Goal: Task Accomplishment & Management: Manage account settings

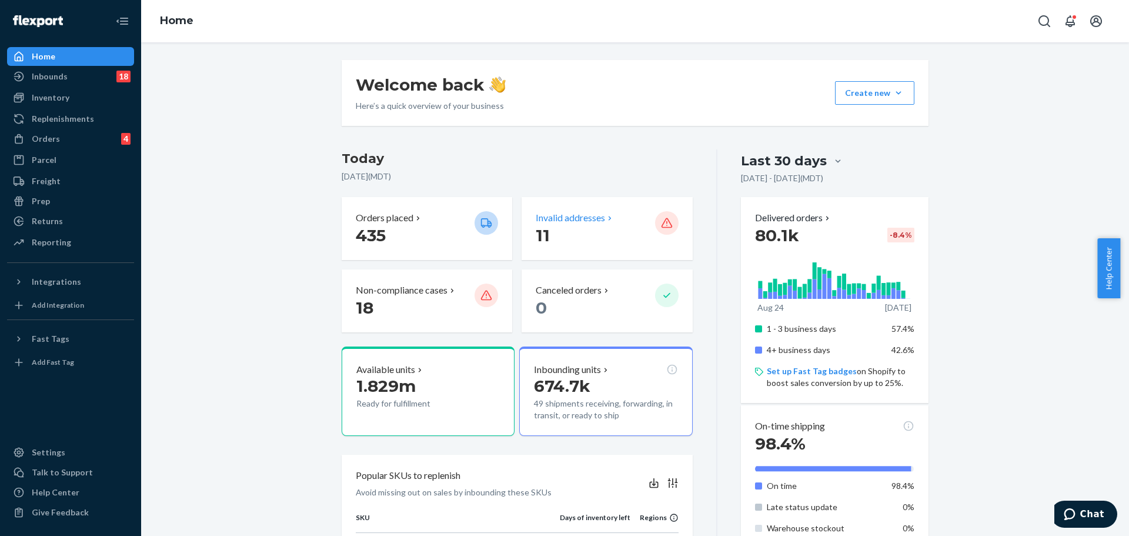
click at [601, 220] on p "Invalid addresses" at bounding box center [570, 218] width 69 height 14
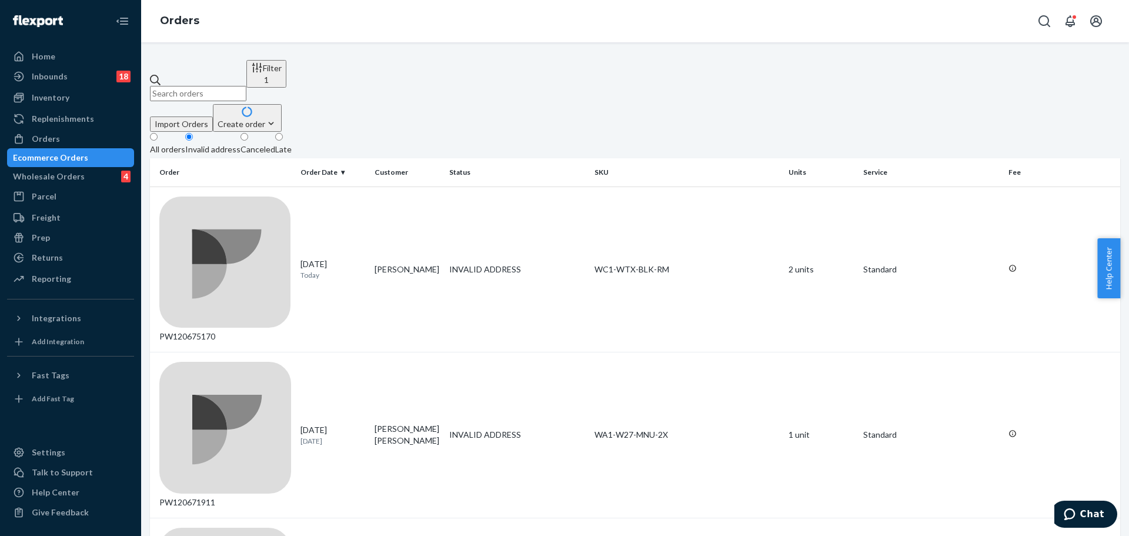
click at [185, 143] on div "All orders" at bounding box center [167, 149] width 35 height 12
click at [158, 133] on input "All orders" at bounding box center [154, 137] width 8 height 8
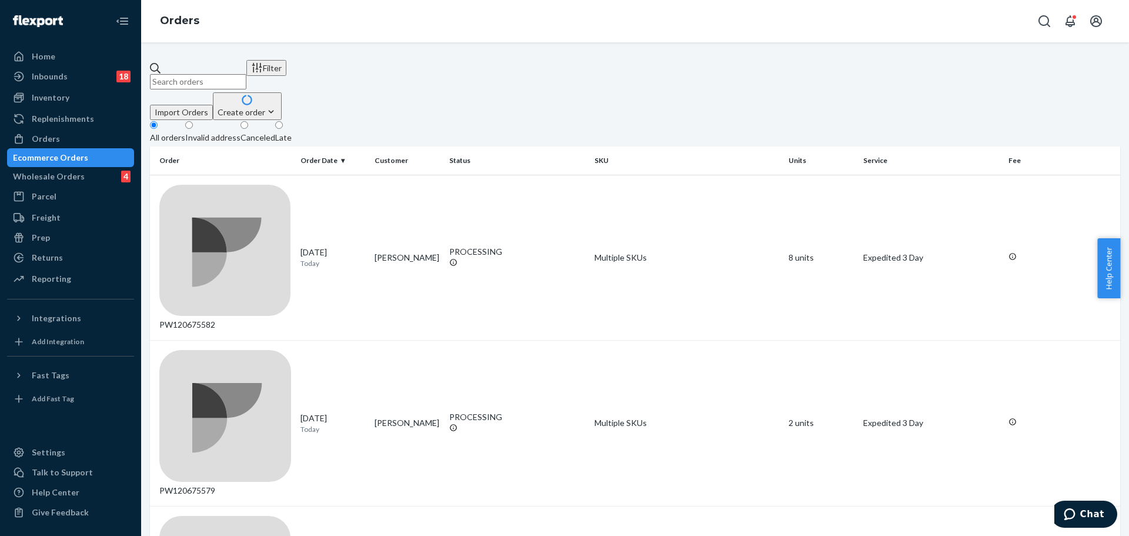
click at [240, 132] on div "Invalid address" at bounding box center [212, 138] width 55 height 12
click at [193, 121] on input "Invalid address" at bounding box center [189, 125] width 8 height 8
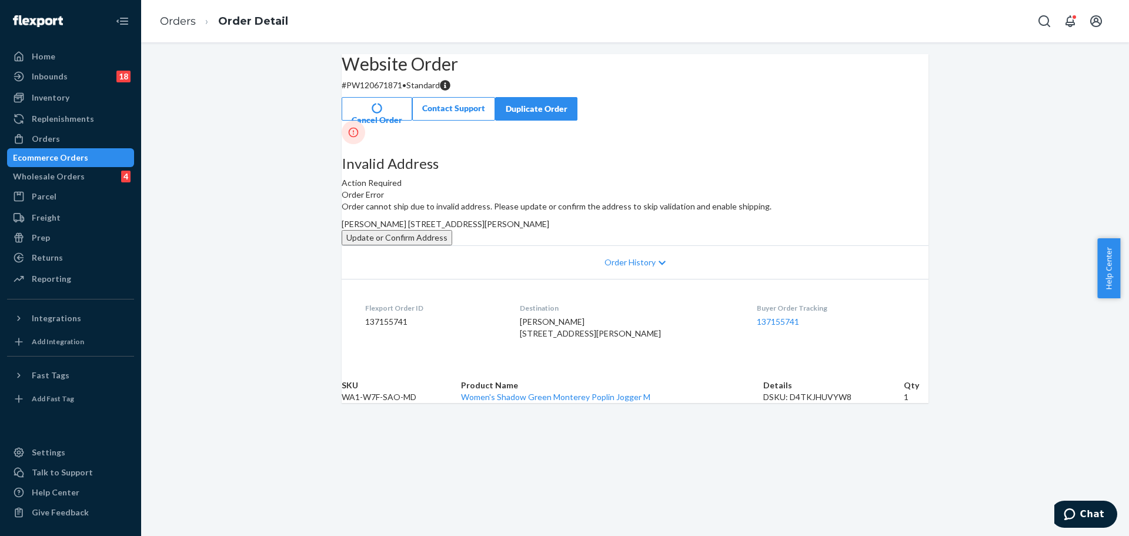
click at [389, 91] on p "# PW120671871 • Standard" at bounding box center [635, 85] width 587 height 12
copy p "PW120671871"
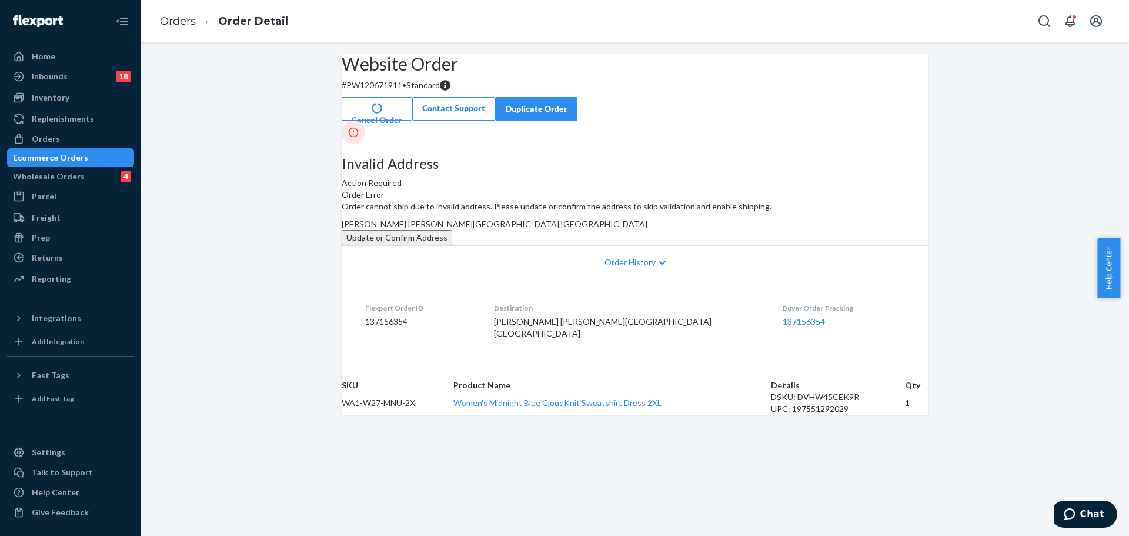
click at [409, 91] on p "# PW120671911 • Standard" at bounding box center [635, 85] width 587 height 12
copy p "PW120671911"
click at [452, 245] on button "Update or Confirm Address" at bounding box center [397, 237] width 111 height 15
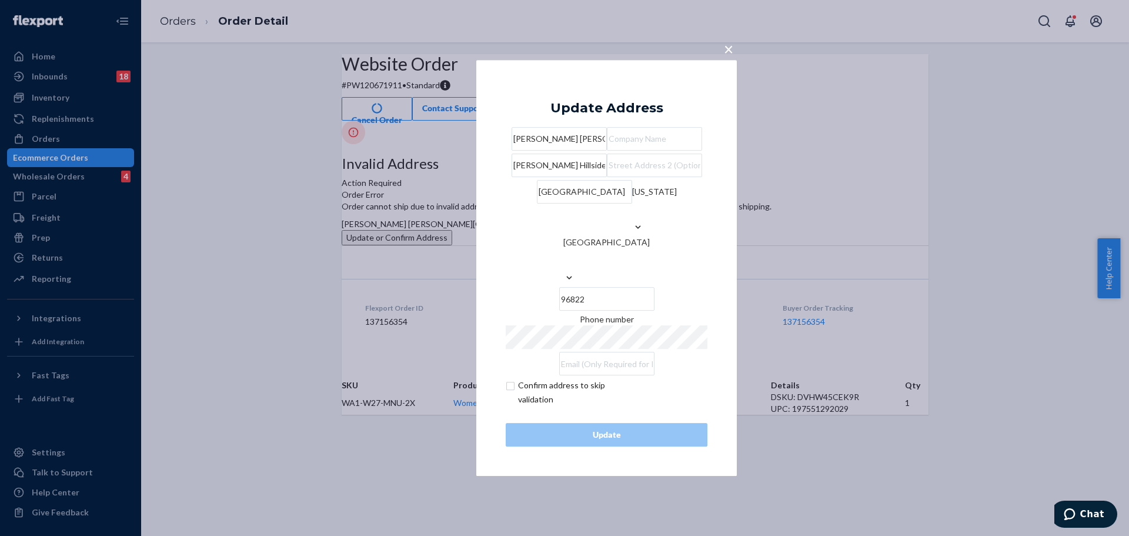
click at [614, 204] on div "Carmen Ikehara Saito Judd Hillside Rd Honolulu Hawaii United States 96822 Phone…" at bounding box center [607, 253] width 202 height 252
click at [607, 177] on input "Judd Hillside Rd" at bounding box center [558, 165] width 95 height 24
paste input "1903"
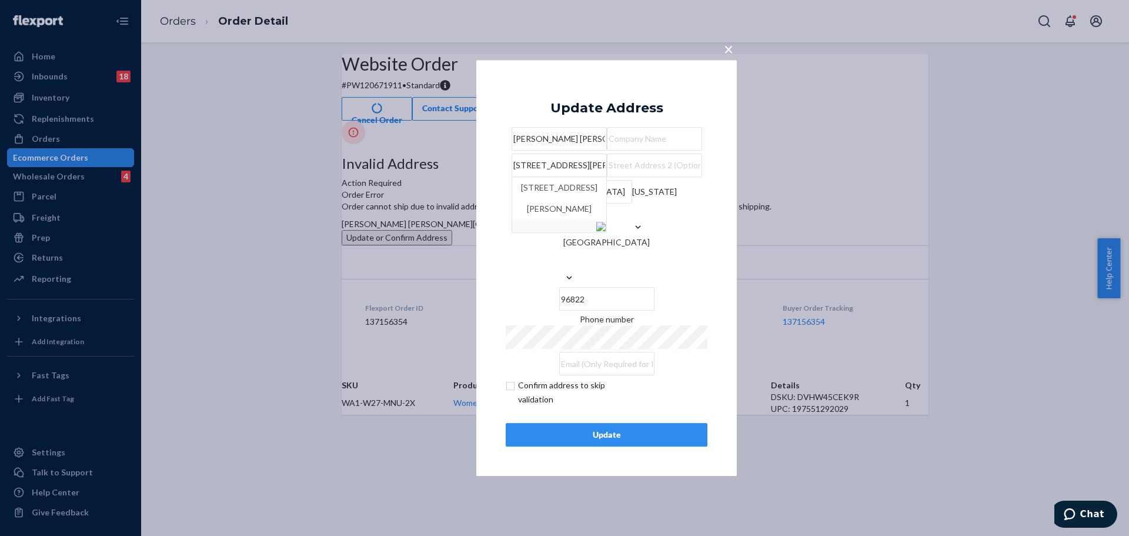
type input "1903 Judd Hillside Rd"
click at [718, 260] on div "× Update Address Carmen Ikehara Saito 1903 Judd Hillside Rd 1903 Judd Hillside …" at bounding box center [606, 268] width 260 height 416
click at [620, 440] on div "Update" at bounding box center [607, 435] width 182 height 12
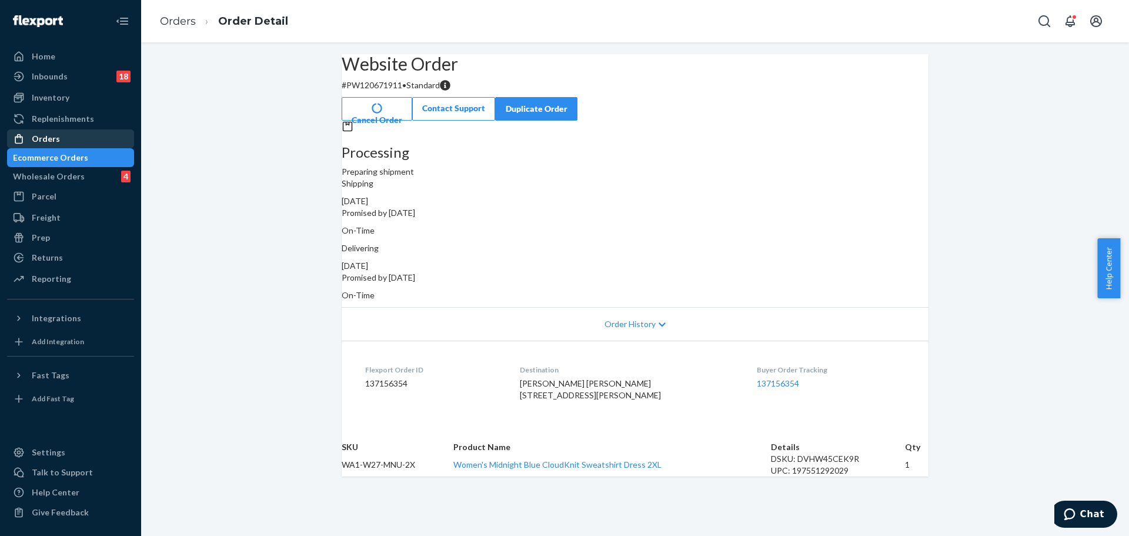
click at [89, 139] on div "Orders" at bounding box center [70, 138] width 125 height 16
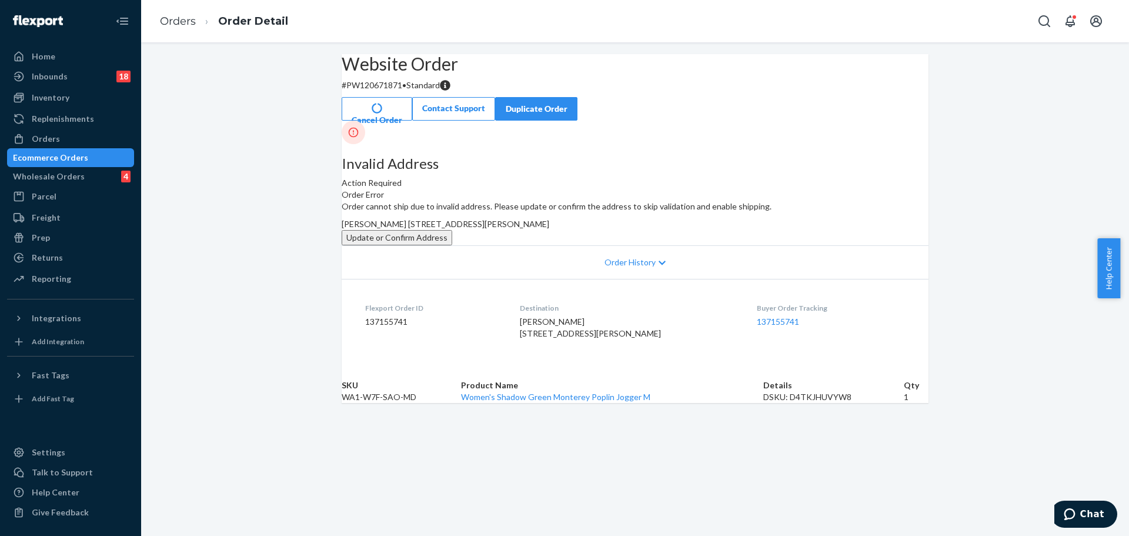
click at [413, 91] on p "# PW120671871 • Standard" at bounding box center [635, 85] width 587 height 12
copy p "PW120671871"
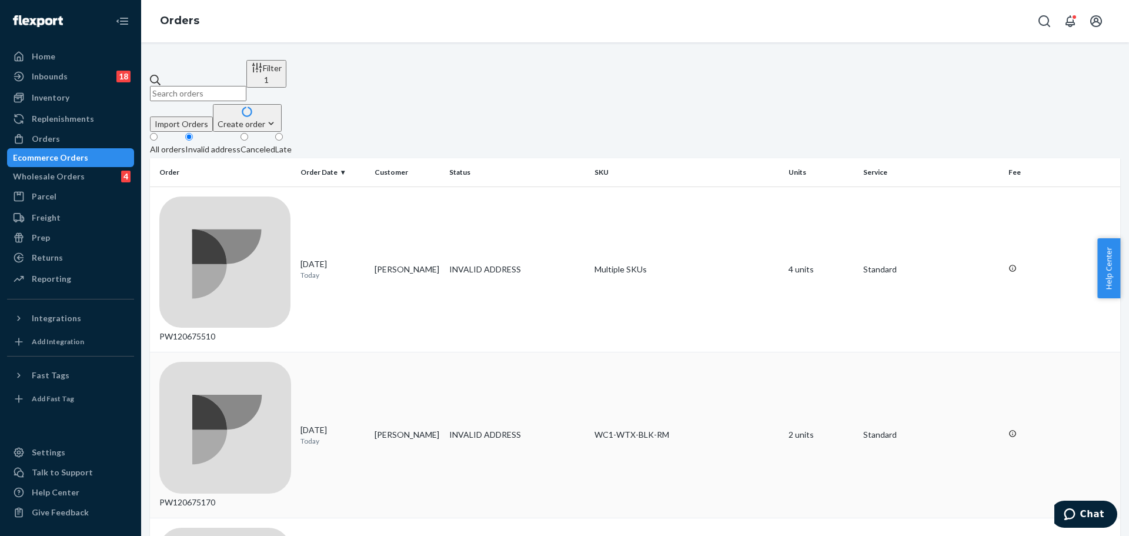
click at [222, 362] on div "PW120675170" at bounding box center [225, 435] width 132 height 146
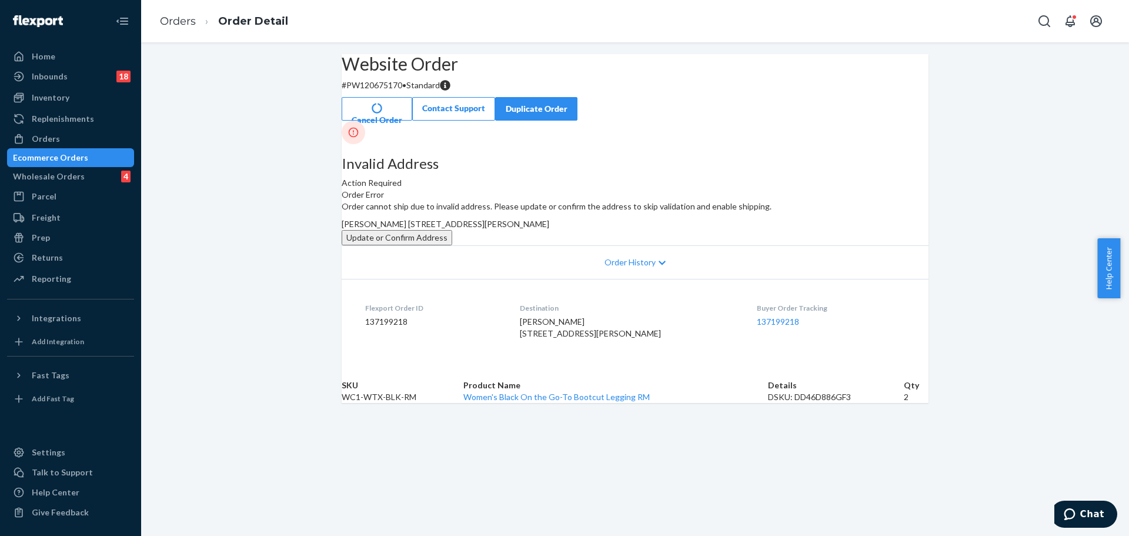
click at [401, 91] on p "# PW120675170 • Standard" at bounding box center [635, 85] width 587 height 12
copy p "PW120675170"
click at [452, 245] on button "Update or Confirm Address" at bounding box center [397, 237] width 111 height 15
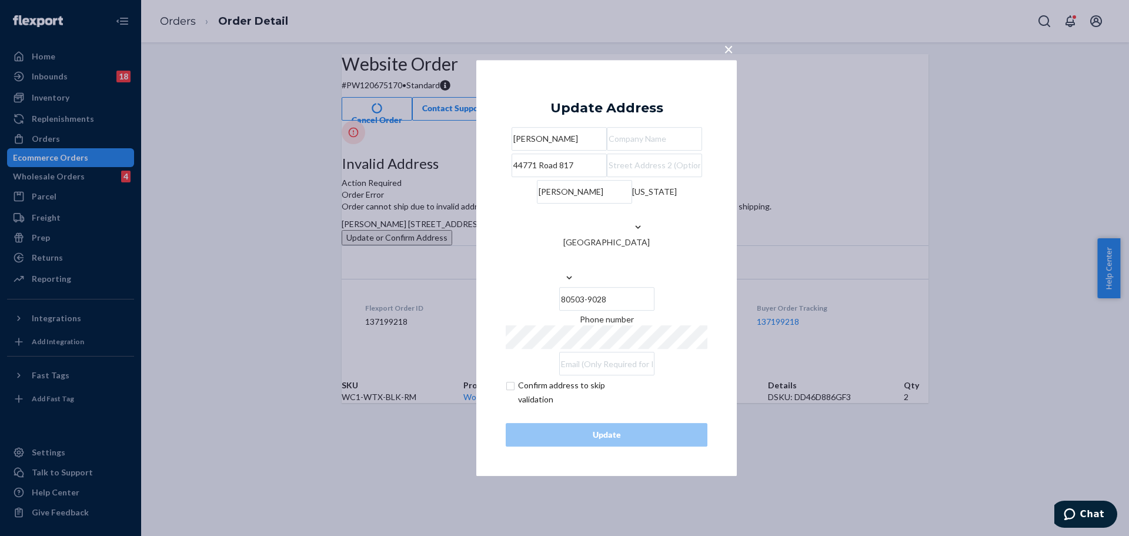
click at [563, 404] on input "checkbox" at bounding box center [574, 392] width 136 height 28
checkbox input "true"
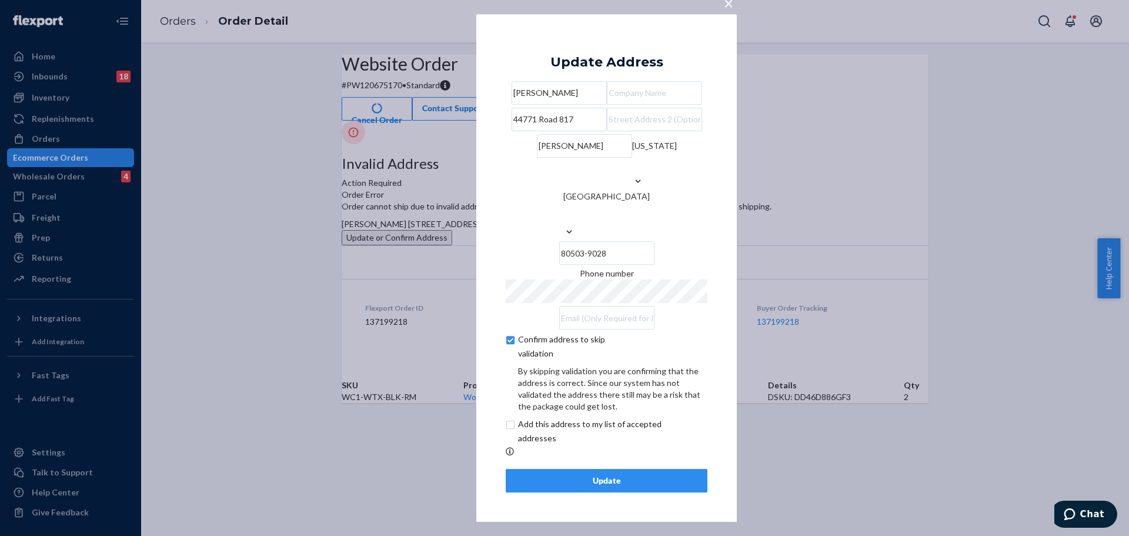
click at [564, 490] on button "Update" at bounding box center [607, 481] width 202 height 24
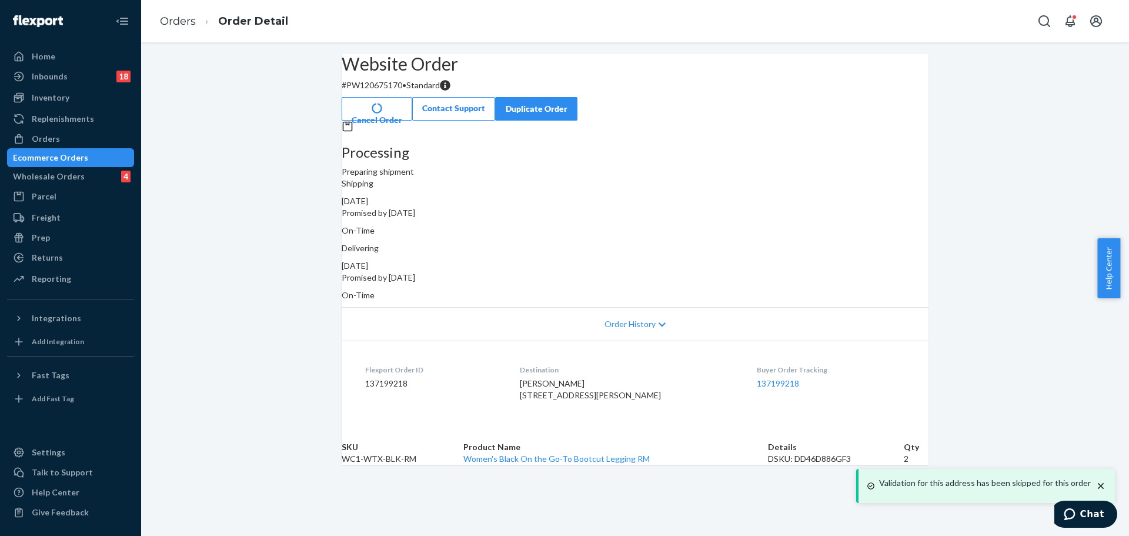
click at [406, 91] on p "# PW120675170 • Standard" at bounding box center [635, 85] width 587 height 12
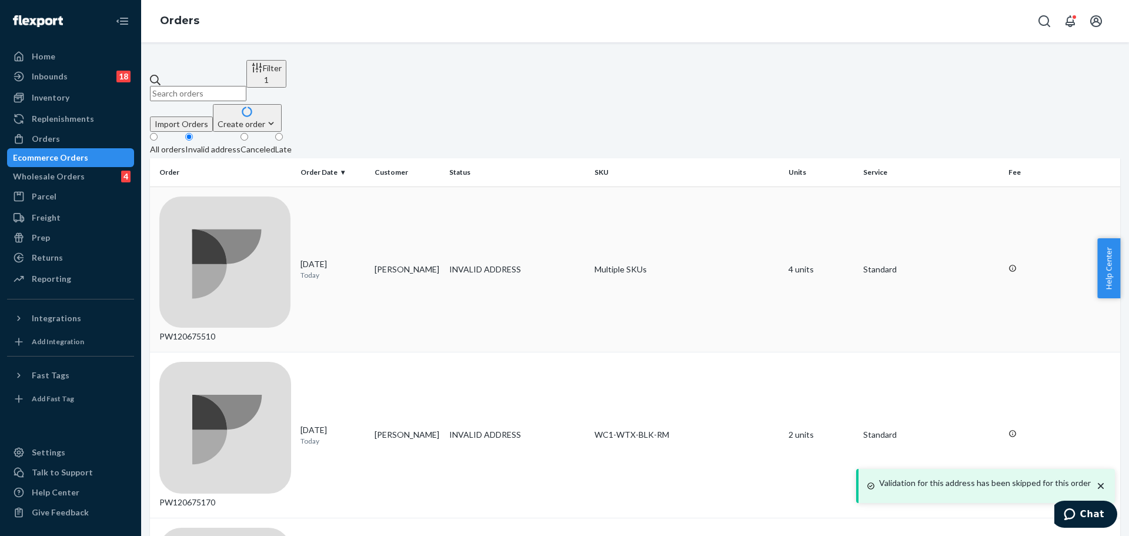
click at [238, 196] on div "PW120675510" at bounding box center [225, 269] width 132 height 146
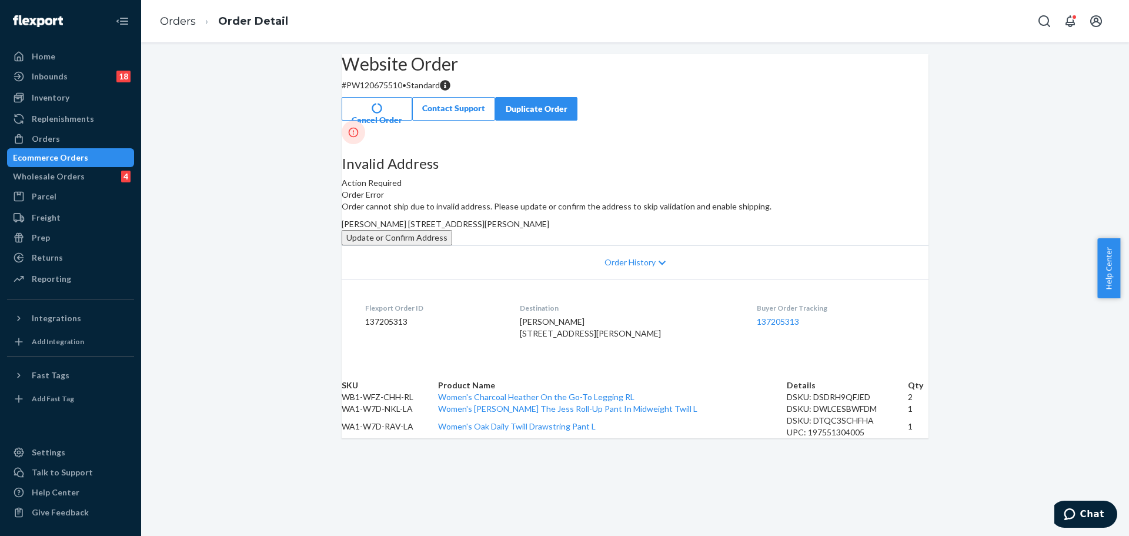
click at [405, 91] on p "# PW120675510 • Standard" at bounding box center [635, 85] width 587 height 12
copy p "PW120675510"
